Goal: Information Seeking & Learning: Learn about a topic

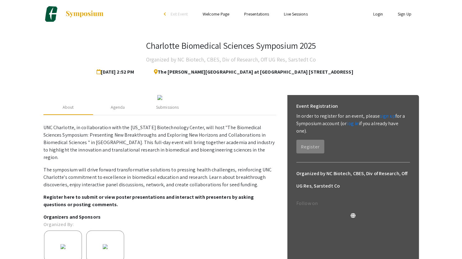
click at [253, 15] on link "Presentations" at bounding box center [256, 14] width 25 height 6
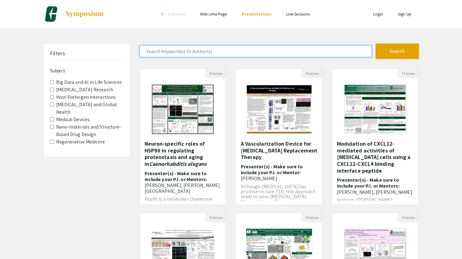
click at [180, 54] on input "Search Keyword(s) Or Author(s)" at bounding box center [256, 51] width 232 height 12
type input "[PERSON_NAME]"
click at [375, 43] on button "Search" at bounding box center [396, 51] width 43 height 16
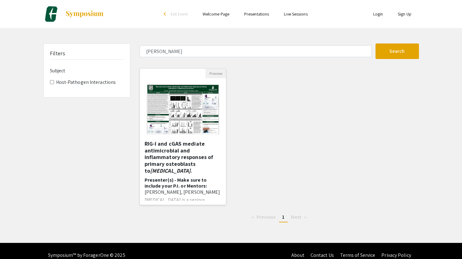
click at [171, 156] on h5 "RIG-I and cGAS mediate antimicrobial and inflammatory responses of primary oste…" at bounding box center [183, 156] width 77 height 33
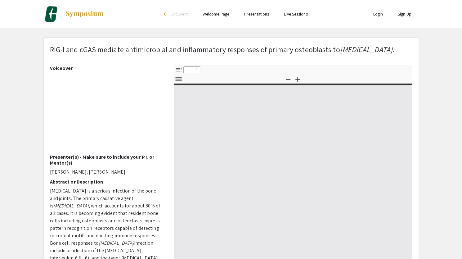
select select "custom"
type input "0"
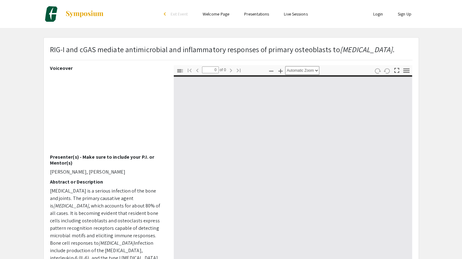
select select "custom"
type input "1"
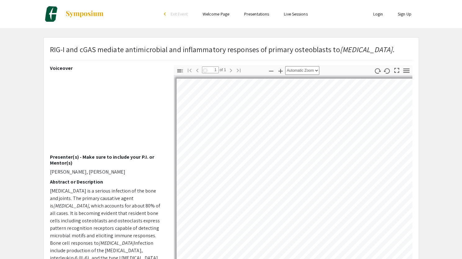
select select "auto"
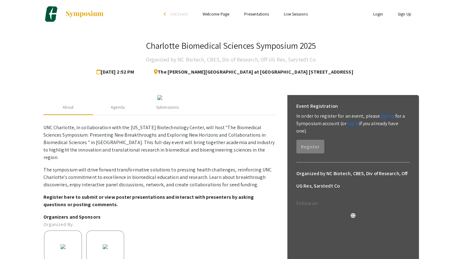
click at [246, 14] on link "Presentations" at bounding box center [256, 14] width 25 height 6
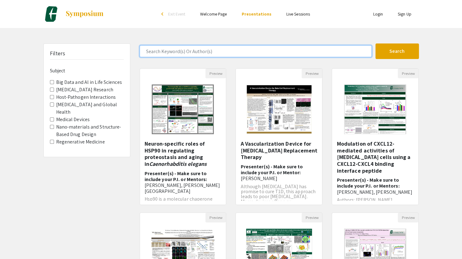
click at [211, 47] on input "Search Keyword(s) Or Author(s)" at bounding box center [256, 51] width 232 height 12
type input "[PERSON_NAME]"
click at [375, 43] on button "Search" at bounding box center [396, 51] width 43 height 16
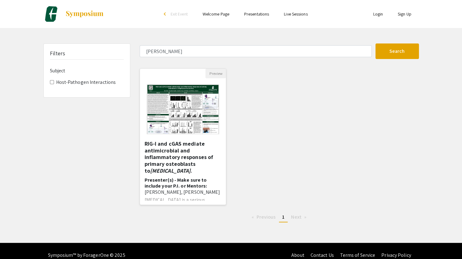
click at [188, 151] on h5 "RIG-I and cGAS mediate antimicrobial and inflammatory responses of primary oste…" at bounding box center [183, 156] width 77 height 33
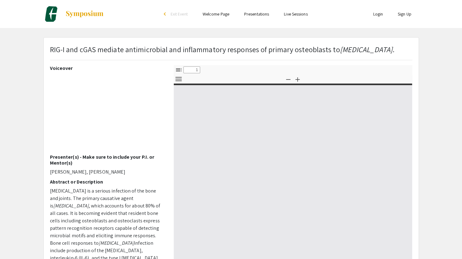
select select "custom"
type input "0"
select select "custom"
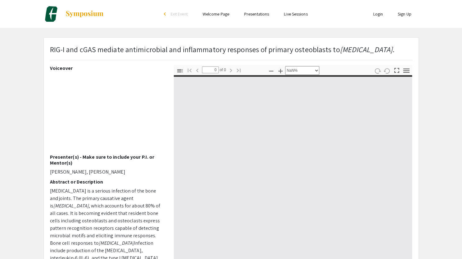
type input "1"
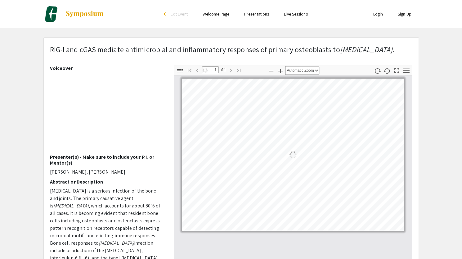
select select "auto"
click at [251, 13] on link "Presentations" at bounding box center [256, 14] width 25 height 6
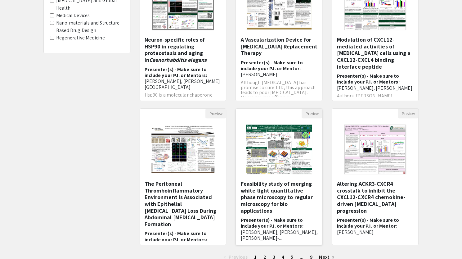
scroll to position [12, 0]
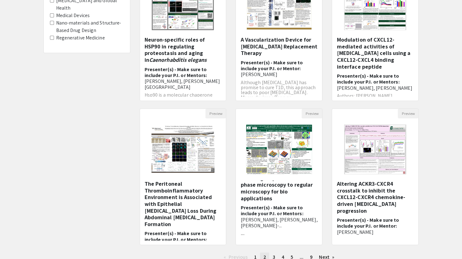
click at [265, 258] on span "2" at bounding box center [264, 256] width 3 height 7
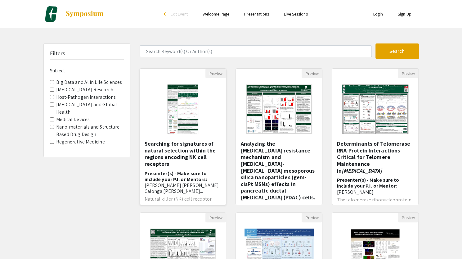
click at [168, 144] on h5 "Searching for signatures of natural selection within the regions encoding NK ce…" at bounding box center [183, 153] width 77 height 27
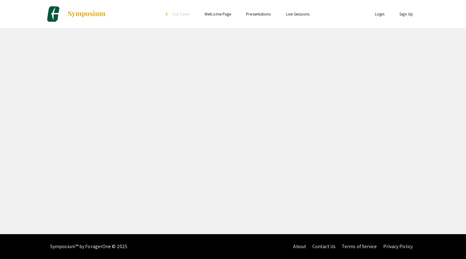
select select "custom"
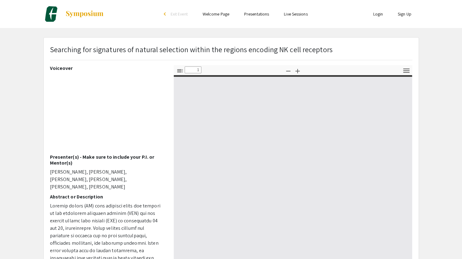
type input "0"
select select "custom"
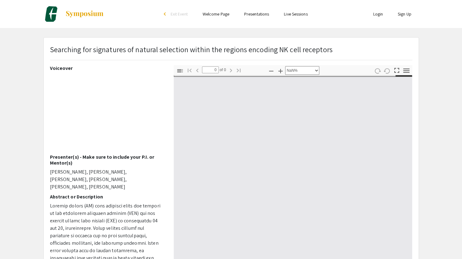
type input "1"
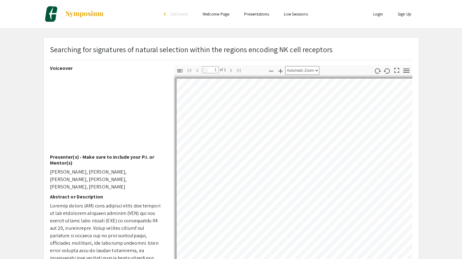
select select "auto"
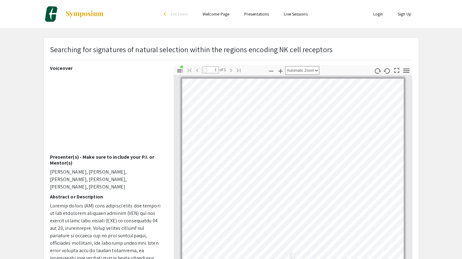
scroll to position [2, 0]
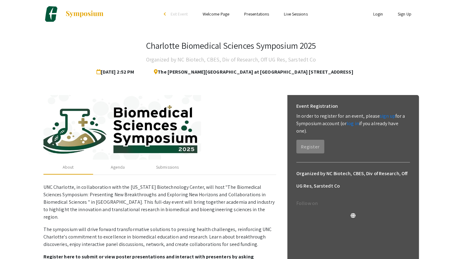
click at [248, 15] on link "Presentations" at bounding box center [256, 14] width 25 height 6
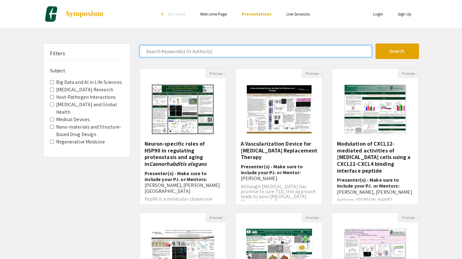
click at [189, 55] on input "Search Keyword(s) Or Author(s)" at bounding box center [256, 51] width 232 height 12
type input "[PERSON_NAME]"
click at [375, 43] on button "Search" at bounding box center [396, 51] width 43 height 16
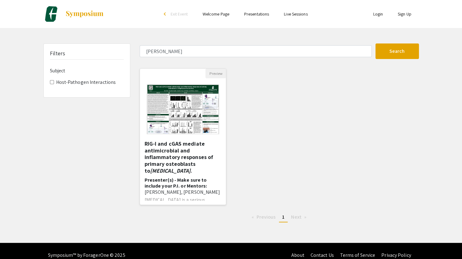
click at [187, 124] on img "Open Presentation <p>RIG-I and cGAS mediate antimicrobial and inflammatory resp…" at bounding box center [182, 109] width 85 height 62
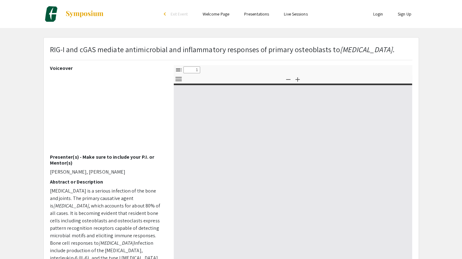
select select "custom"
type input "0"
select select "custom"
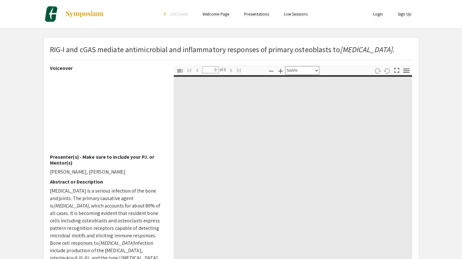
type input "1"
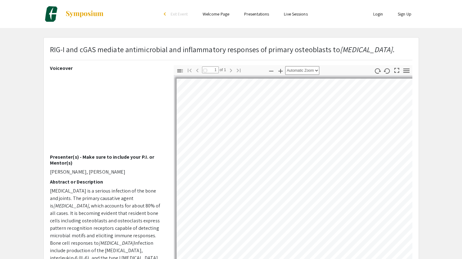
select select "auto"
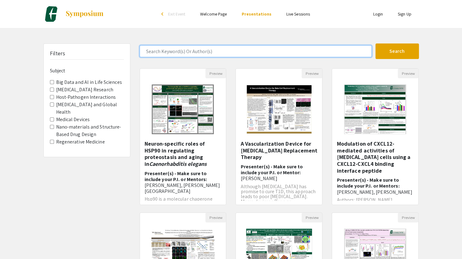
click at [165, 52] on input "Search Keyword(s) Or Author(s)" at bounding box center [256, 51] width 232 height 12
click at [375, 43] on button "Search" at bounding box center [396, 51] width 43 height 16
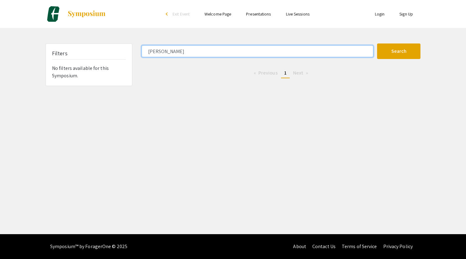
click at [165, 52] on input "[PERSON_NAME]" at bounding box center [258, 51] width 232 height 12
type input "[PERSON_NAME]"
click at [377, 43] on button "Search" at bounding box center [398, 51] width 43 height 16
click at [156, 52] on input "[PERSON_NAME]" at bounding box center [258, 51] width 232 height 12
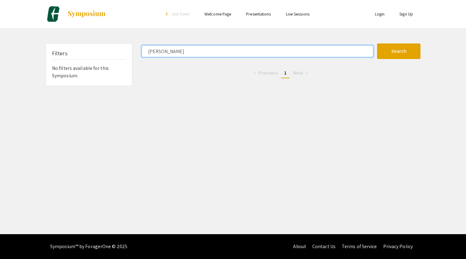
click at [156, 52] on input "[PERSON_NAME]" at bounding box center [258, 51] width 232 height 12
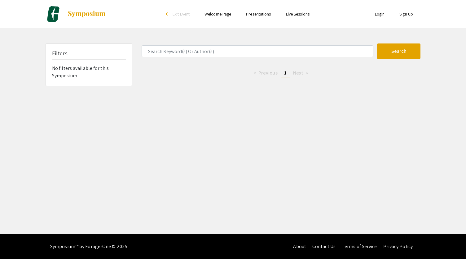
click at [158, 86] on div "Skip navigation arrow_back_ios Exit Event Welcome Page Presentations Live Sessi…" at bounding box center [233, 117] width 466 height 234
click at [224, 14] on link "Welcome Page" at bounding box center [218, 14] width 27 height 6
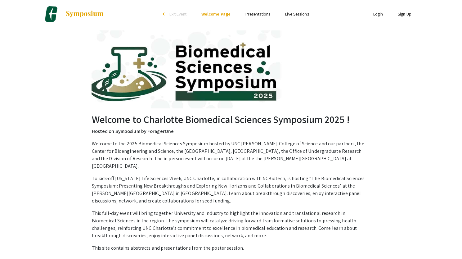
click at [308, 18] on ul "Login Sign Up" at bounding box center [357, 14] width 124 height 28
click at [293, 14] on link "Live Sessions" at bounding box center [297, 14] width 24 height 6
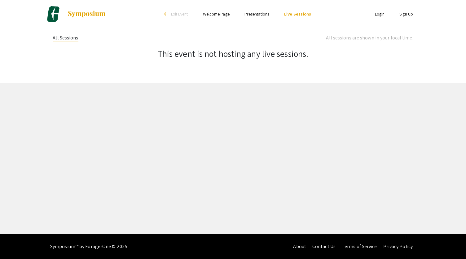
click at [265, 14] on link "Presentations" at bounding box center [257, 14] width 25 height 6
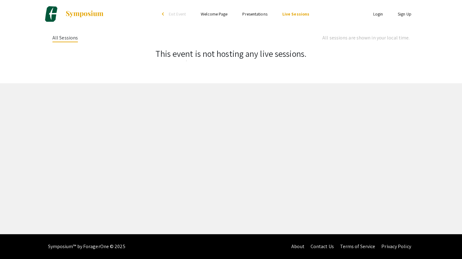
click at [265, 14] on link "Presentations" at bounding box center [254, 14] width 25 height 6
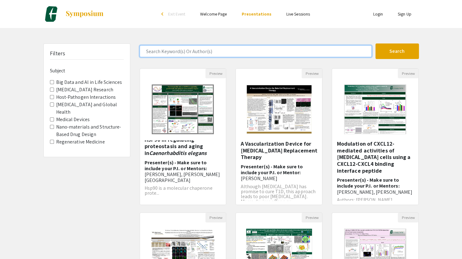
click at [201, 50] on input "Search Keyword(s) Or Author(s)" at bounding box center [256, 51] width 232 height 12
type input "charlotte"
click at [375, 43] on button "Search" at bounding box center [396, 51] width 43 height 16
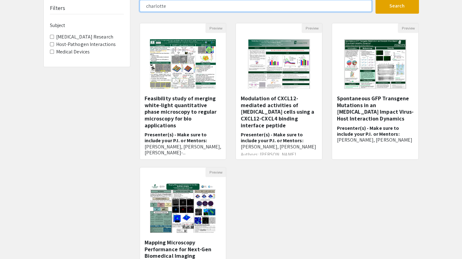
scroll to position [45, 0]
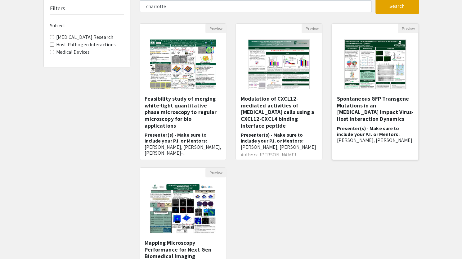
click at [378, 113] on h5 "Spontaneous GFP Transgene Mutations in an [MEDICAL_DATA] Impact Virus-Host Inte…" at bounding box center [374, 108] width 77 height 27
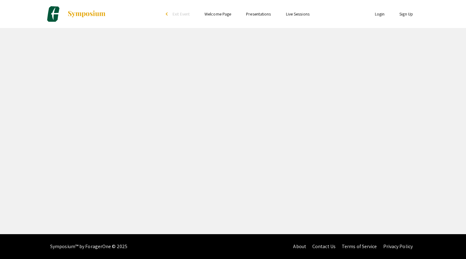
select select "custom"
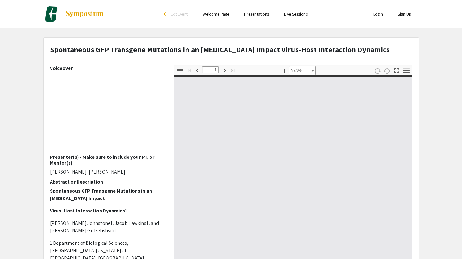
type input "0"
select select "custom"
type input "1"
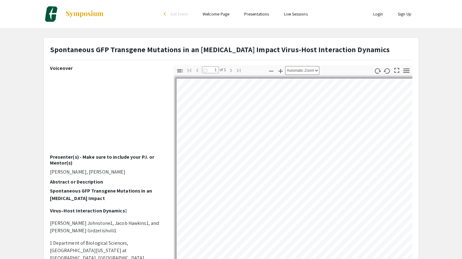
select select "auto"
